Goal: Find specific page/section: Find specific page/section

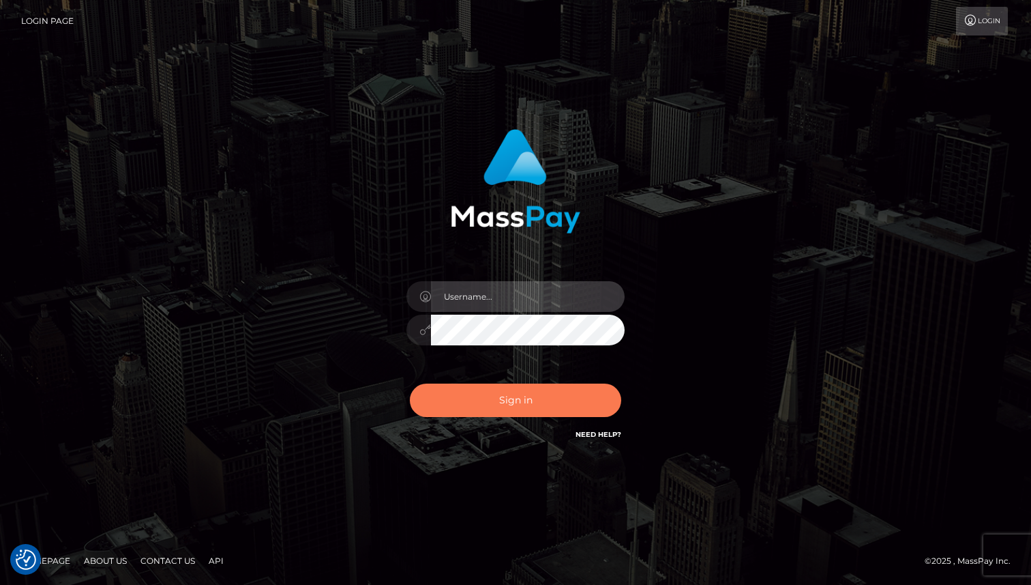
type input "Oksana Radchuk"
click at [533, 404] on button "Sign in" at bounding box center [515, 399] width 211 height 33
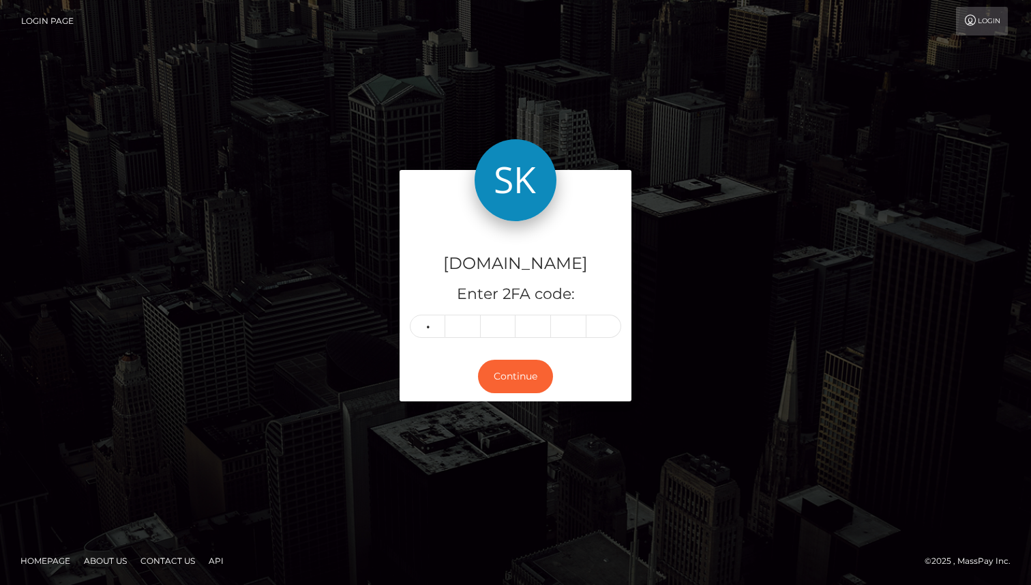
type input "1"
type input "3"
type input "9"
type input "4"
type input "7"
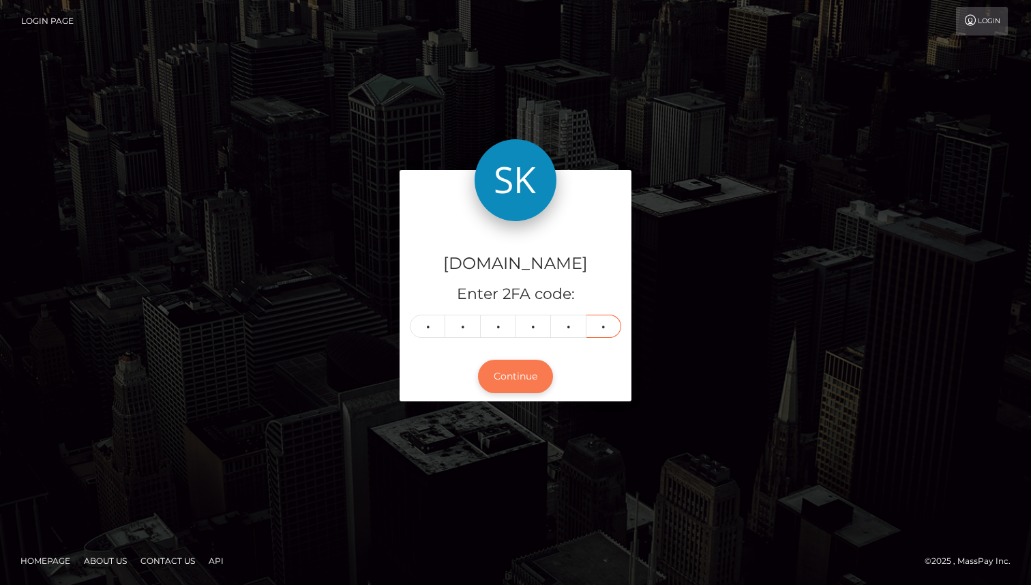
type input "4"
click at [515, 386] on button "Continue" at bounding box center [515, 375] width 75 height 33
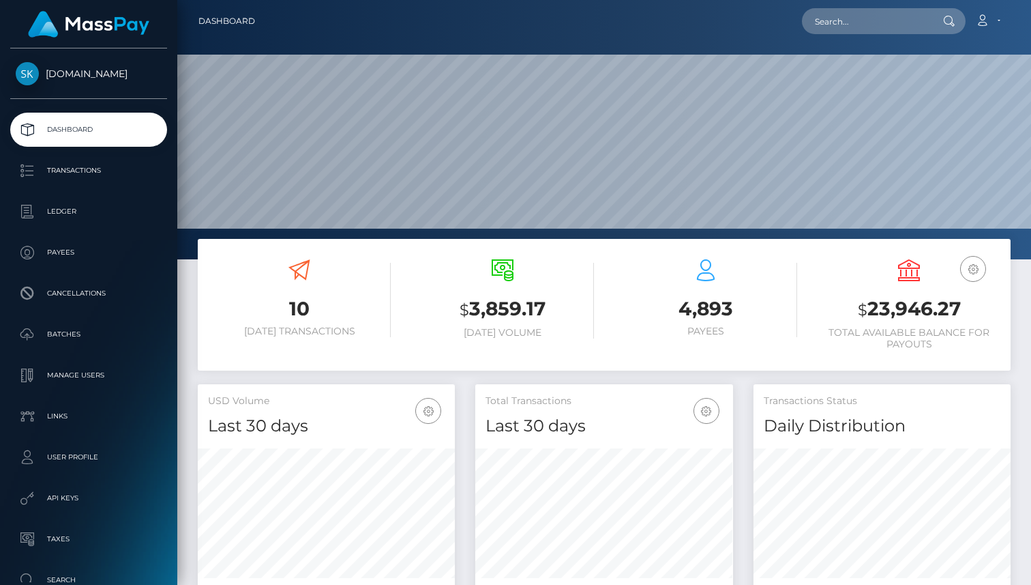
scroll to position [241, 257]
click at [61, 259] on p "Payees" at bounding box center [89, 252] width 146 height 20
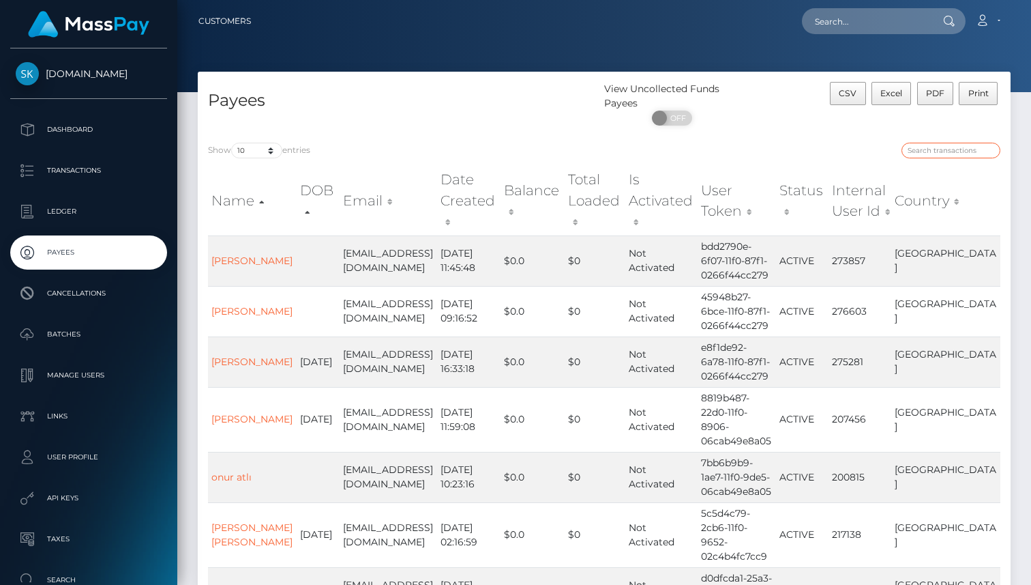
click at [929, 156] on input "search" at bounding box center [951, 151] width 99 height 16
paste input "Hatice"
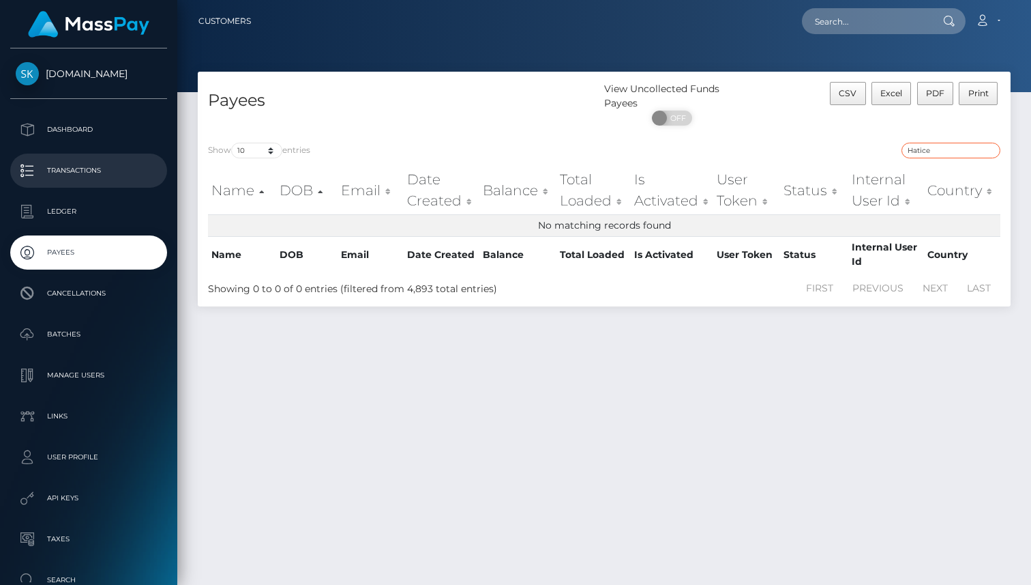
type input "Hatice"
click at [66, 167] on p "Transactions" at bounding box center [89, 170] width 146 height 20
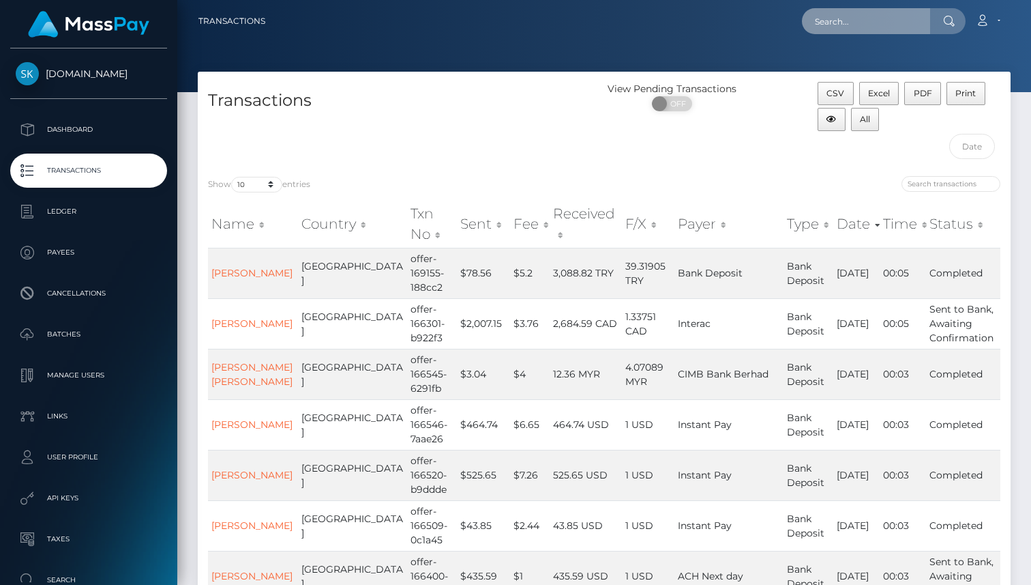
click at [872, 18] on input "text" at bounding box center [866, 21] width 128 height 26
paste input "offer-108640-351762"
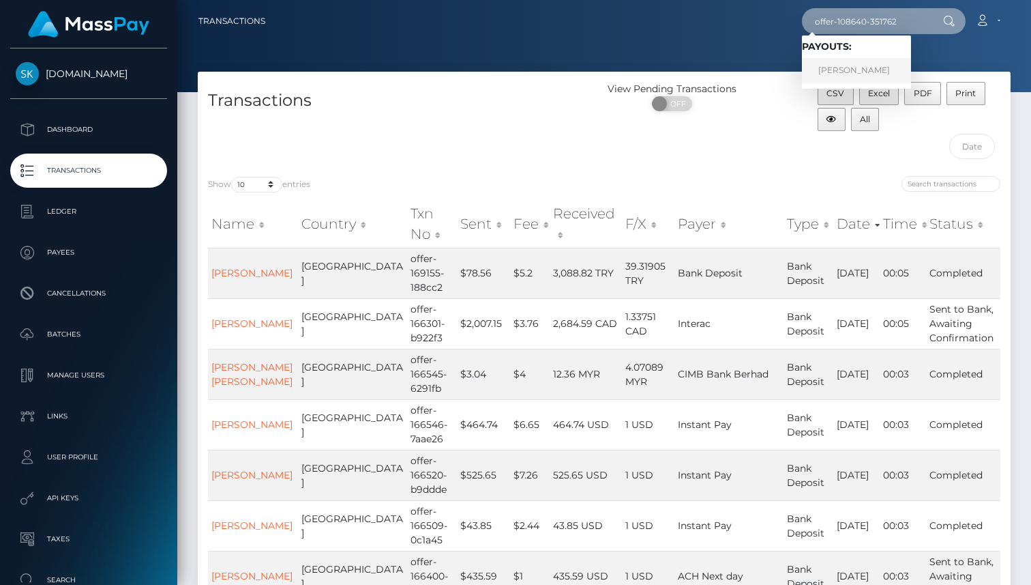
type input "offer-108640-351762"
click at [863, 68] on link "Hatice AYDIN" at bounding box center [856, 70] width 109 height 25
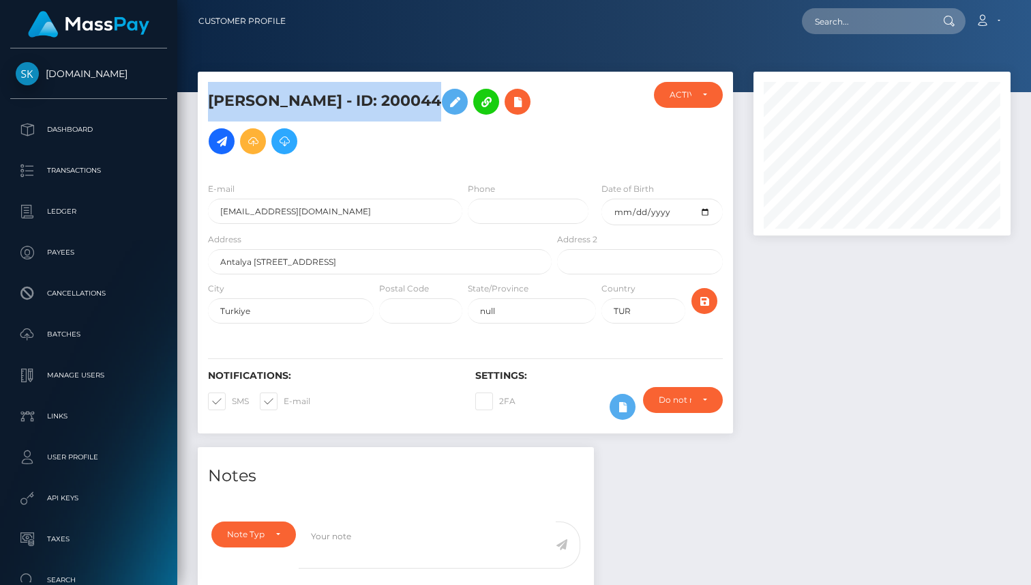
drag, startPoint x: 413, startPoint y: 100, endPoint x: 210, endPoint y: 105, distance: 202.6
click at [210, 105] on h5 "Hatice AYDIN - ID: 200044" at bounding box center [376, 121] width 336 height 79
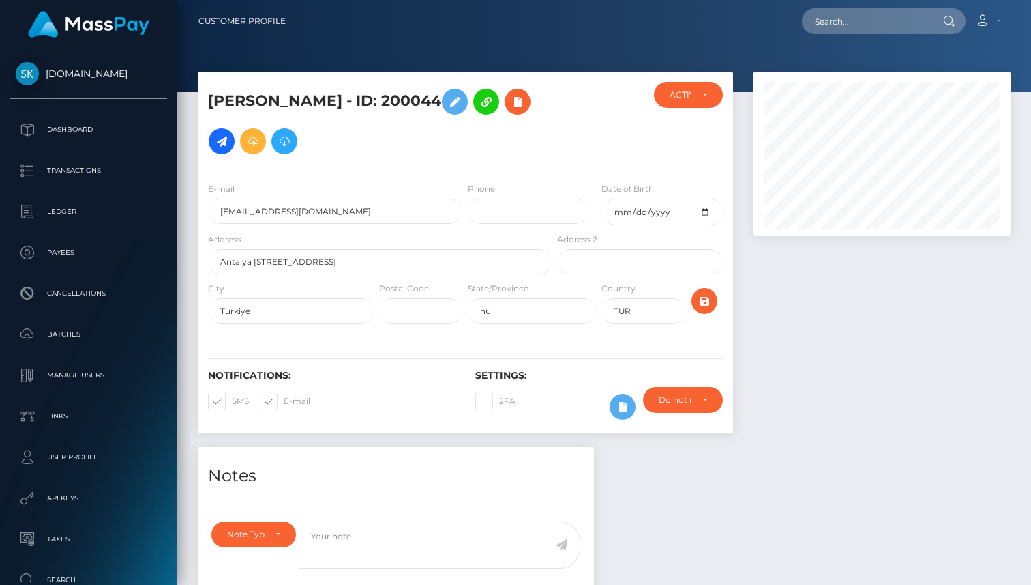
click at [381, 109] on h5 "Hatice AYDIN - ID: 200044" at bounding box center [376, 121] width 336 height 79
drag, startPoint x: 411, startPoint y: 104, endPoint x: 329, endPoint y: 106, distance: 82.6
click at [329, 106] on h5 "Hatice AYDIN - ID: 200044" at bounding box center [376, 121] width 336 height 79
copy h5 "ID: 200044"
click at [391, 132] on h5 "Hatice AYDIN - ID: 200044" at bounding box center [376, 121] width 336 height 79
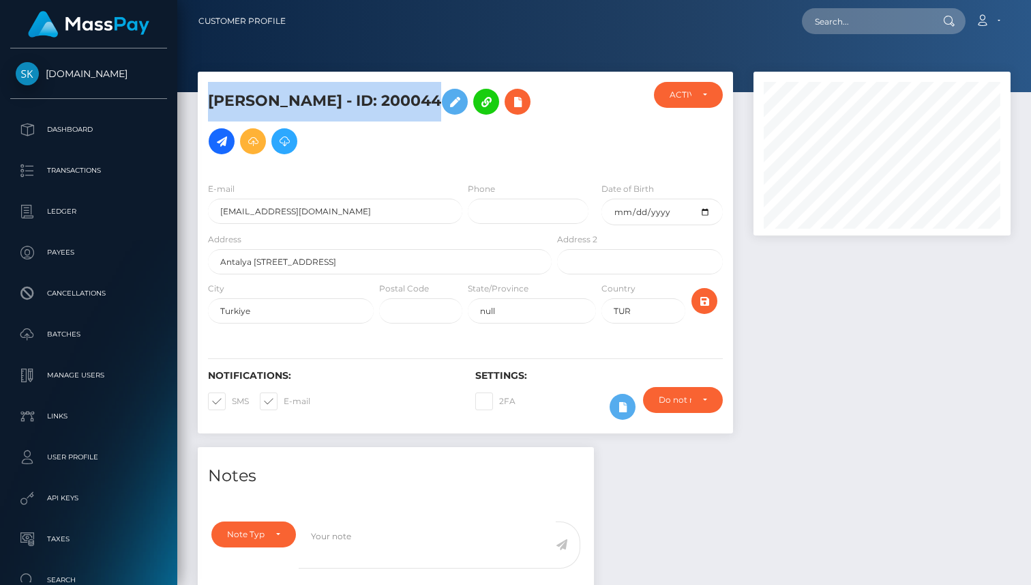
drag, startPoint x: 413, startPoint y: 99, endPoint x: 207, endPoint y: 103, distance: 206.0
click at [207, 103] on div "Hatice AYDIN - ID: 200044" at bounding box center [376, 126] width 357 height 89
copy h5 "Hatice AYDIN - ID: 200044"
